Goal: Use online tool/utility: Utilize a website feature to perform a specific function

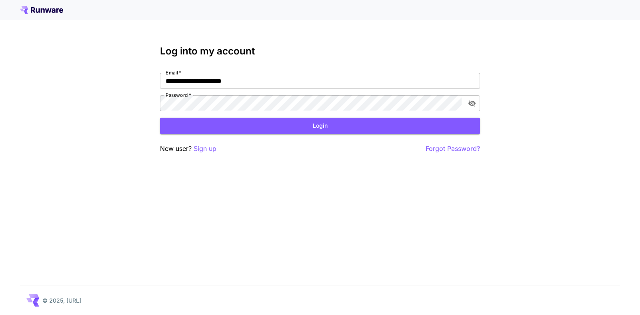
click at [327, 128] on button "Login" at bounding box center [320, 126] width 320 height 16
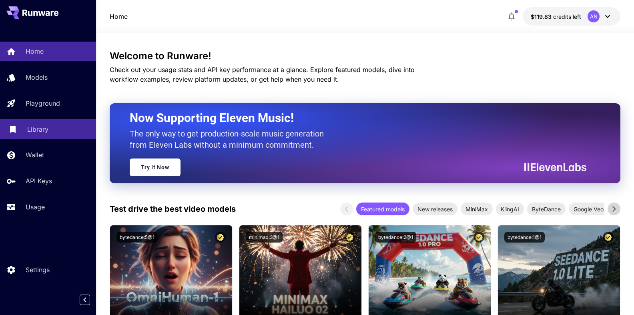
click at [41, 134] on p "Library" at bounding box center [37, 129] width 21 height 10
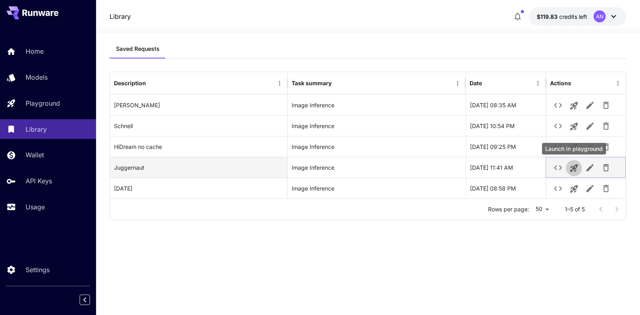
click at [574, 168] on icon "Launch in playground" at bounding box center [574, 168] width 8 height 8
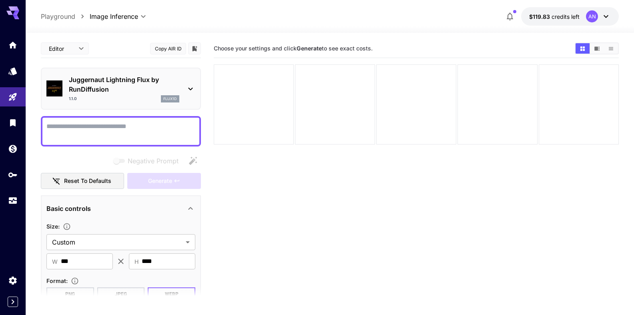
click at [119, 128] on textarea "Negative Prompt" at bounding box center [120, 131] width 149 height 19
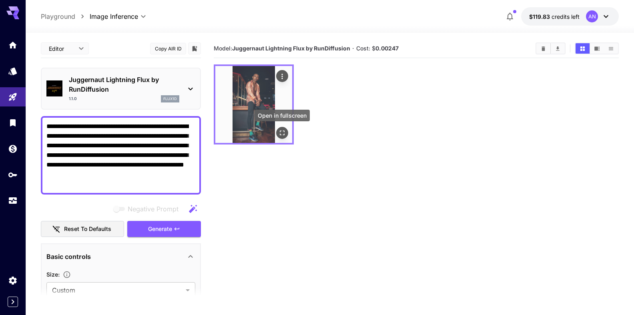
type textarea "**********"
click at [280, 134] on icon "Open in fullscreen" at bounding box center [282, 133] width 8 height 8
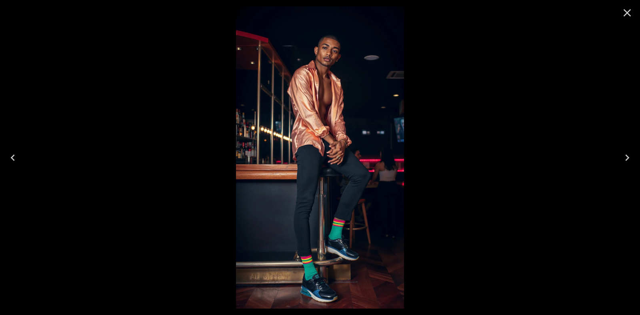
click at [626, 14] on icon "Close" at bounding box center [628, 13] width 8 height 8
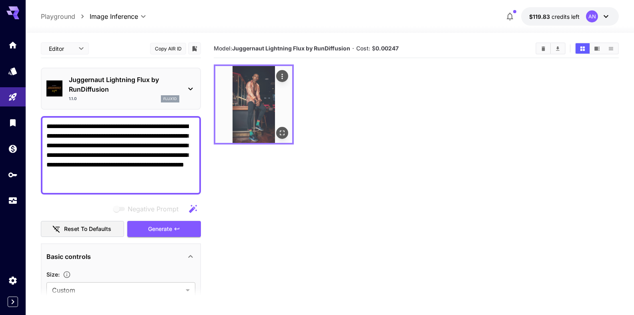
click at [282, 78] on icon "Actions" at bounding box center [282, 76] width 8 height 8
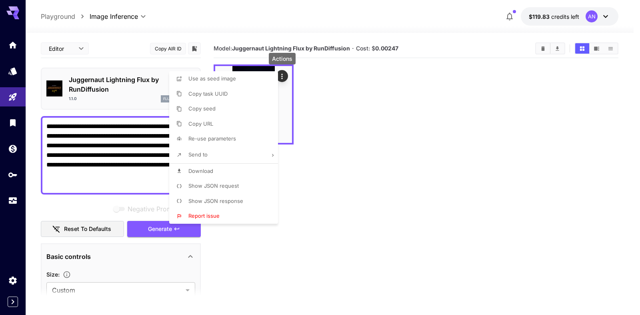
click at [195, 170] on span "Download" at bounding box center [200, 171] width 25 height 6
click at [93, 184] on div at bounding box center [320, 157] width 640 height 315
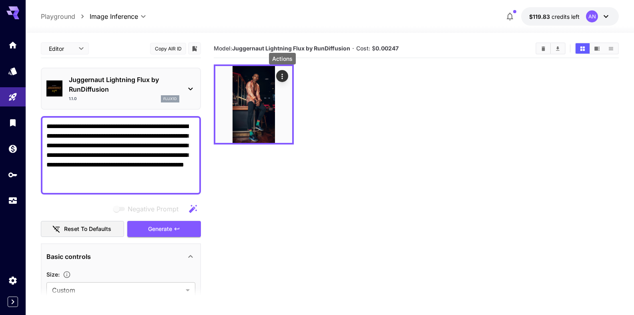
click at [276, 70] on button "Actions" at bounding box center [282, 76] width 12 height 12
click at [96, 184] on textarea "**********" at bounding box center [117, 155] width 142 height 67
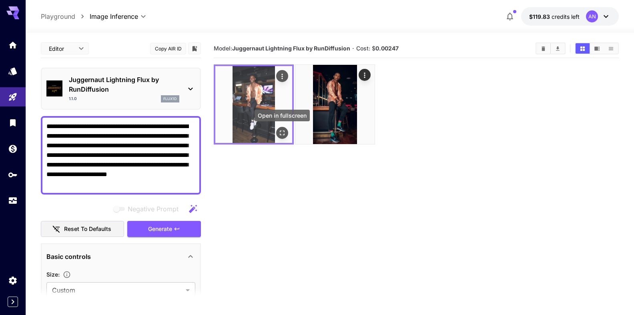
click at [283, 136] on icon "Open in fullscreen" at bounding box center [282, 133] width 8 height 8
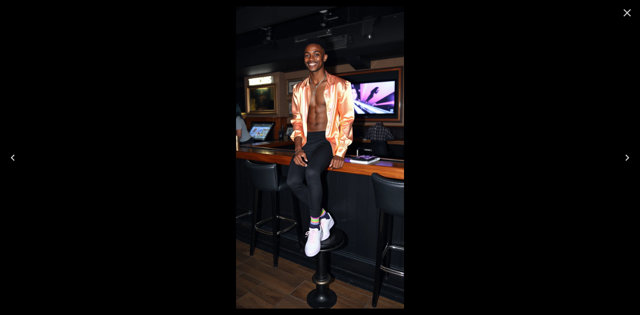
click at [625, 16] on icon "Close" at bounding box center [627, 12] width 13 height 13
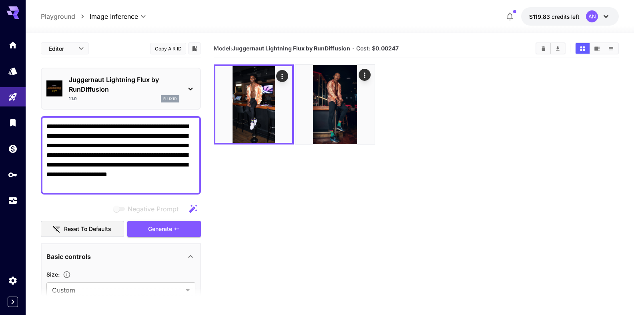
click at [144, 156] on textarea "**********" at bounding box center [117, 155] width 142 height 67
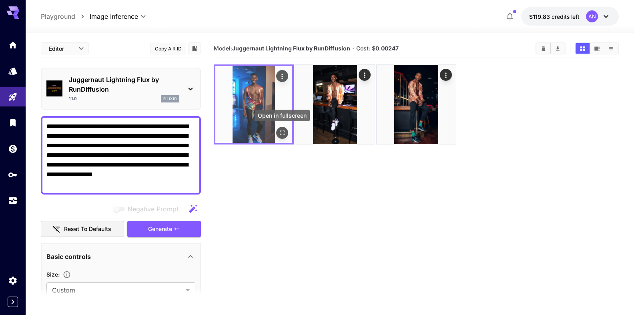
type textarea "**********"
click at [281, 135] on icon "Open in fullscreen" at bounding box center [282, 133] width 8 height 8
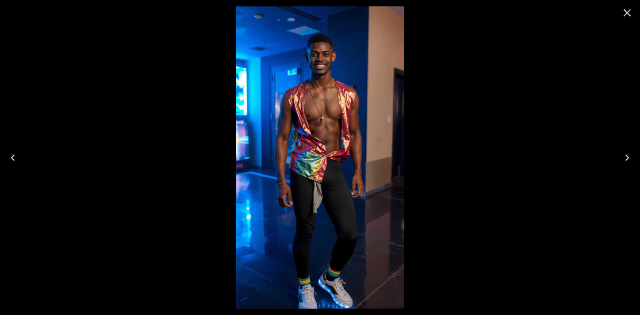
click at [631, 18] on icon "Close" at bounding box center [627, 12] width 13 height 13
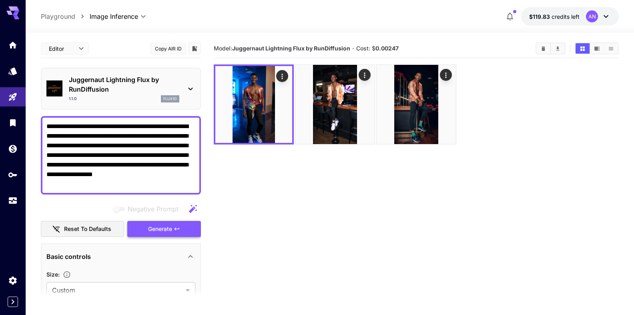
click at [155, 228] on span "Generate" at bounding box center [160, 229] width 24 height 10
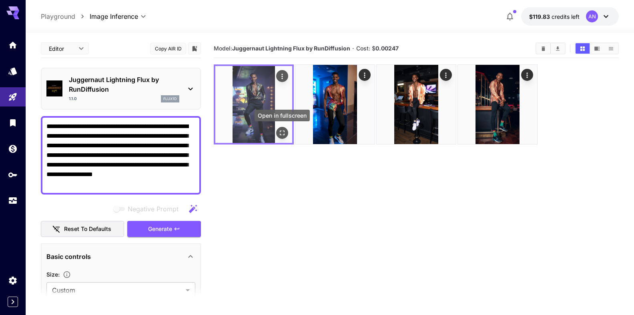
click at [282, 134] on icon "Open in fullscreen" at bounding box center [282, 133] width 8 height 8
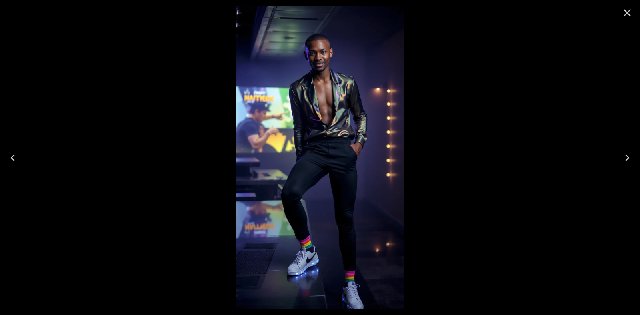
click at [636, 18] on button "Close" at bounding box center [627, 12] width 19 height 19
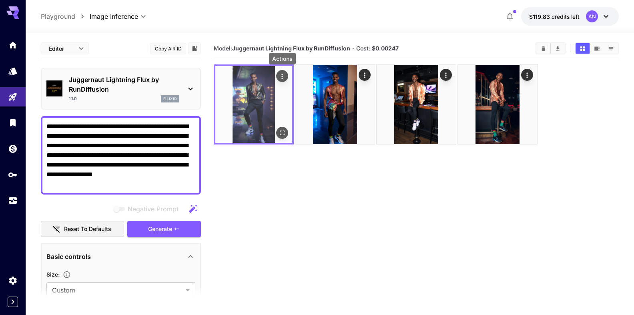
click at [281, 80] on icon "Actions" at bounding box center [282, 76] width 8 height 8
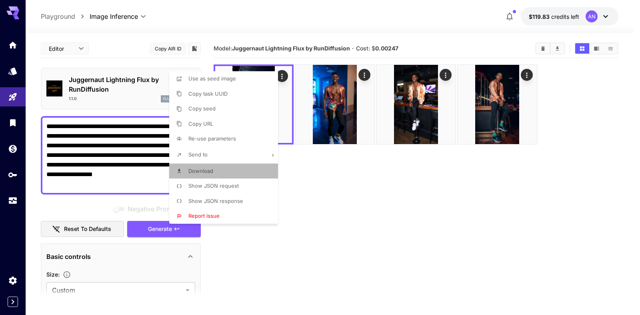
click at [201, 170] on span "Download" at bounding box center [200, 171] width 25 height 6
click at [397, 229] on div at bounding box center [320, 157] width 640 height 315
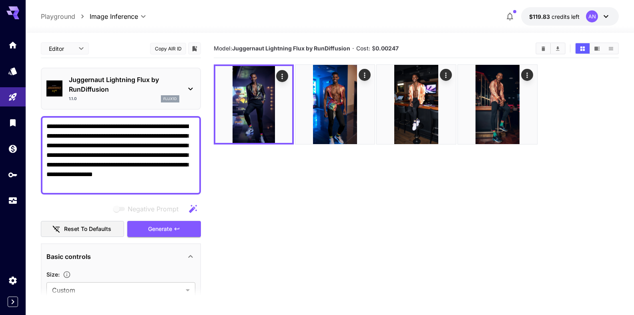
click at [122, 84] on p "Juggernaut Lightning Flux by RunDiffusion" at bounding box center [124, 84] width 110 height 19
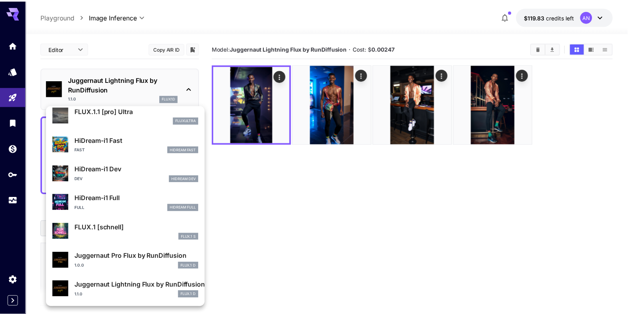
scroll to position [648, 0]
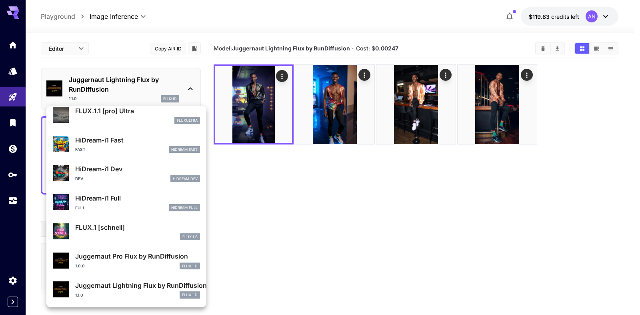
click at [134, 256] on p "Juggernaut Pro Flux by RunDiffusion" at bounding box center [137, 256] width 125 height 10
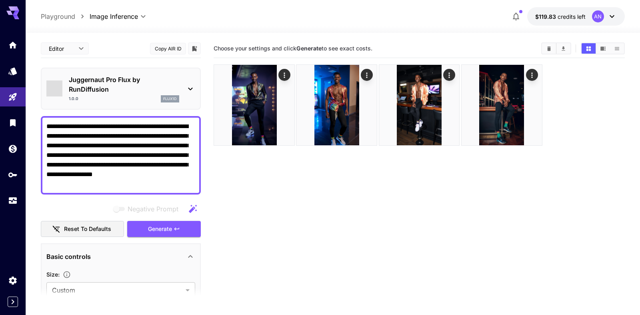
type input "**"
type input "*"
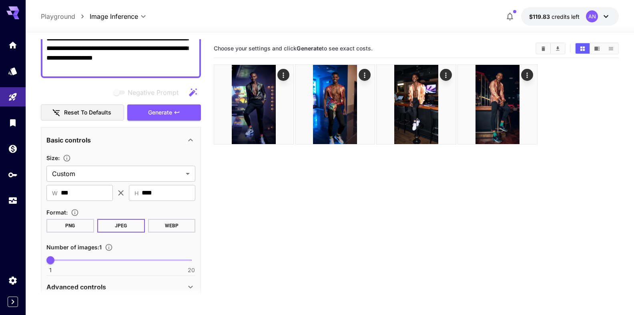
scroll to position [137, 0]
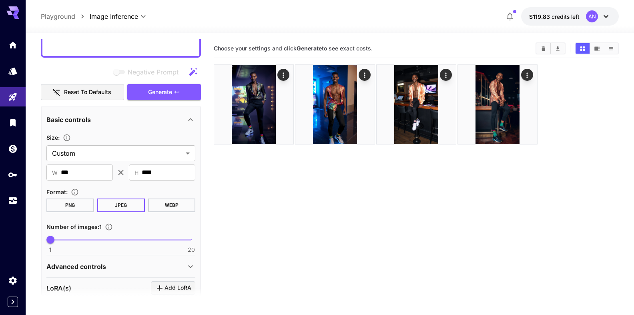
click at [168, 209] on button "WEBP" at bounding box center [172, 206] width 48 height 14
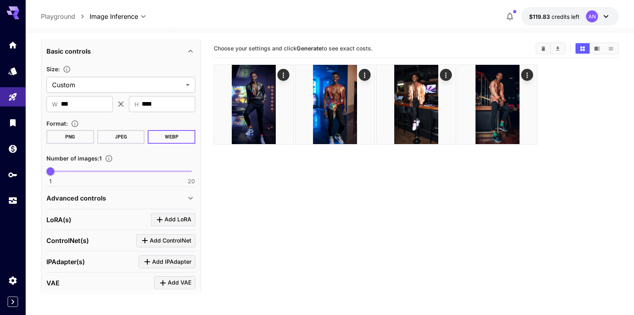
scroll to position [279, 0]
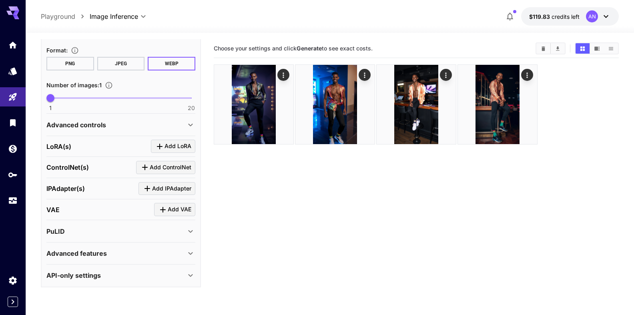
click at [120, 252] on div "Advanced features" at bounding box center [115, 254] width 139 height 10
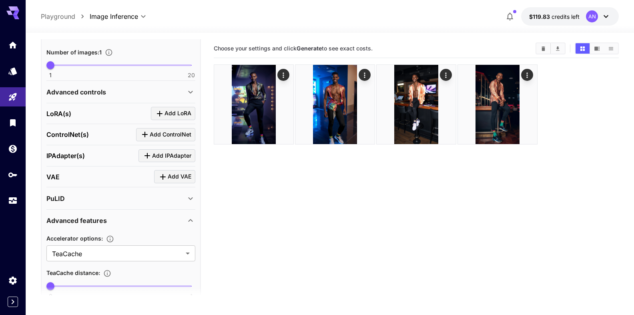
scroll to position [370, 0]
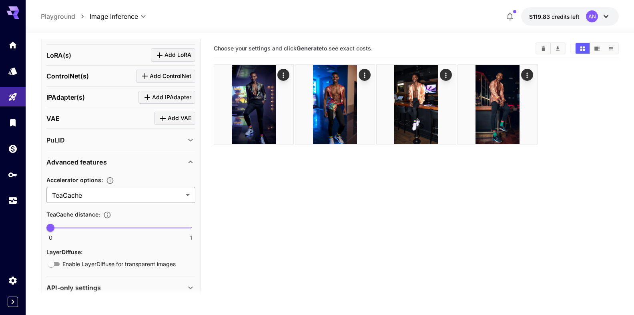
click at [79, 200] on body "**********" at bounding box center [317, 189] width 634 height 378
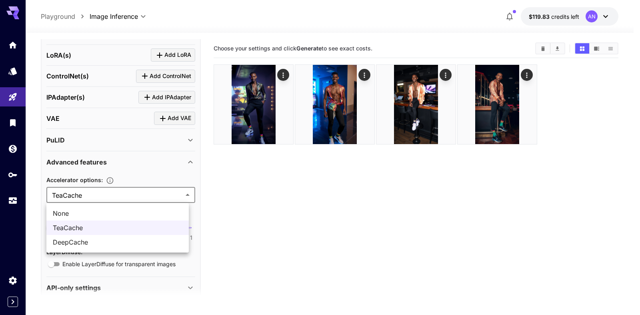
click at [69, 212] on span "None" at bounding box center [118, 214] width 130 height 10
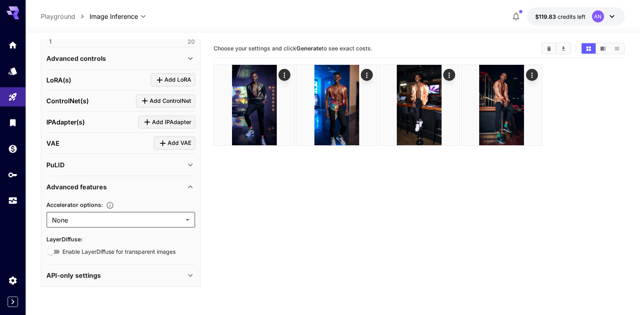
type input "****"
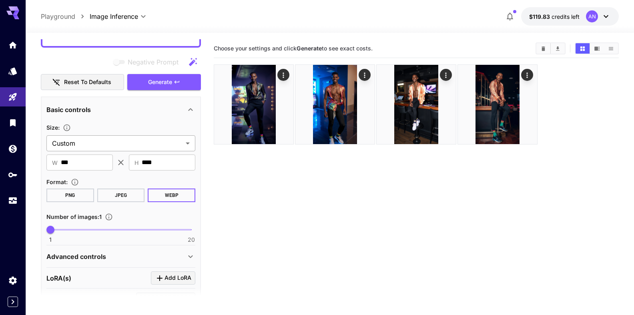
scroll to position [117, 0]
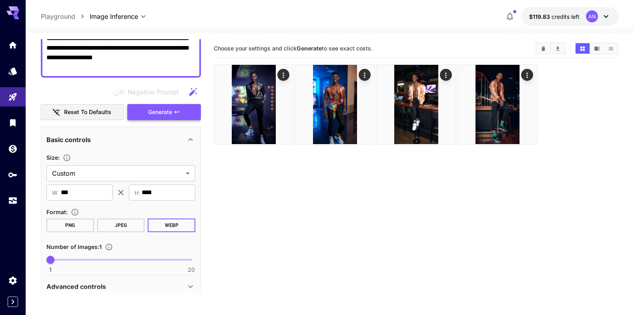
click at [165, 115] on span "Generate" at bounding box center [160, 112] width 24 height 10
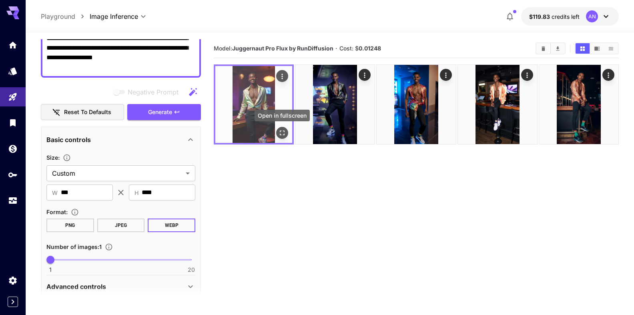
click at [283, 134] on icon "Open in fullscreen" at bounding box center [282, 133] width 8 height 8
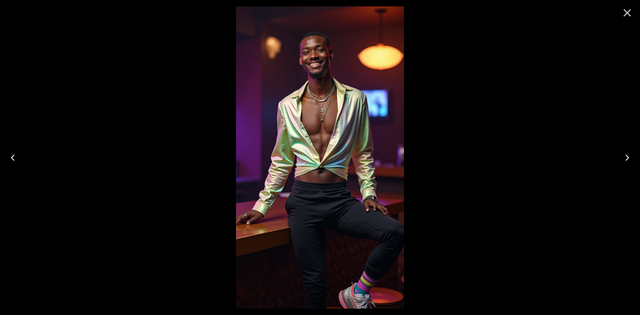
click at [624, 18] on icon "Close" at bounding box center [627, 12] width 13 height 13
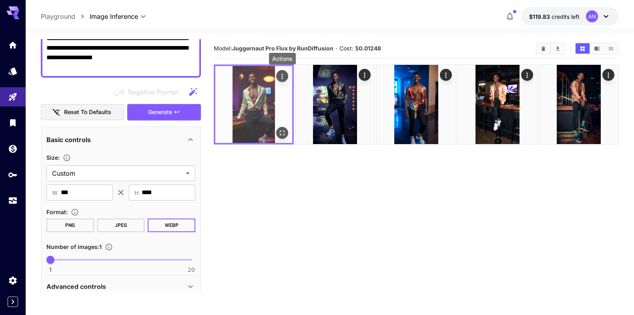
click at [280, 74] on icon "Actions" at bounding box center [282, 76] width 8 height 8
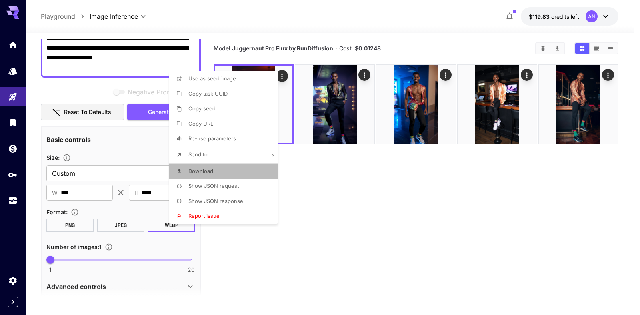
click at [202, 168] on p "Download" at bounding box center [200, 171] width 25 height 8
click at [481, 180] on div at bounding box center [320, 157] width 640 height 315
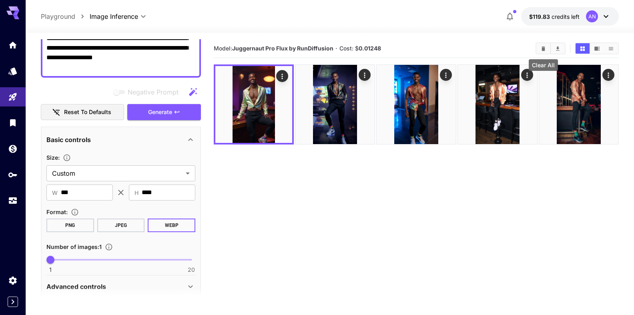
click at [541, 48] on icon "Clear All" at bounding box center [543, 49] width 6 height 6
